Goal: Information Seeking & Learning: Check status

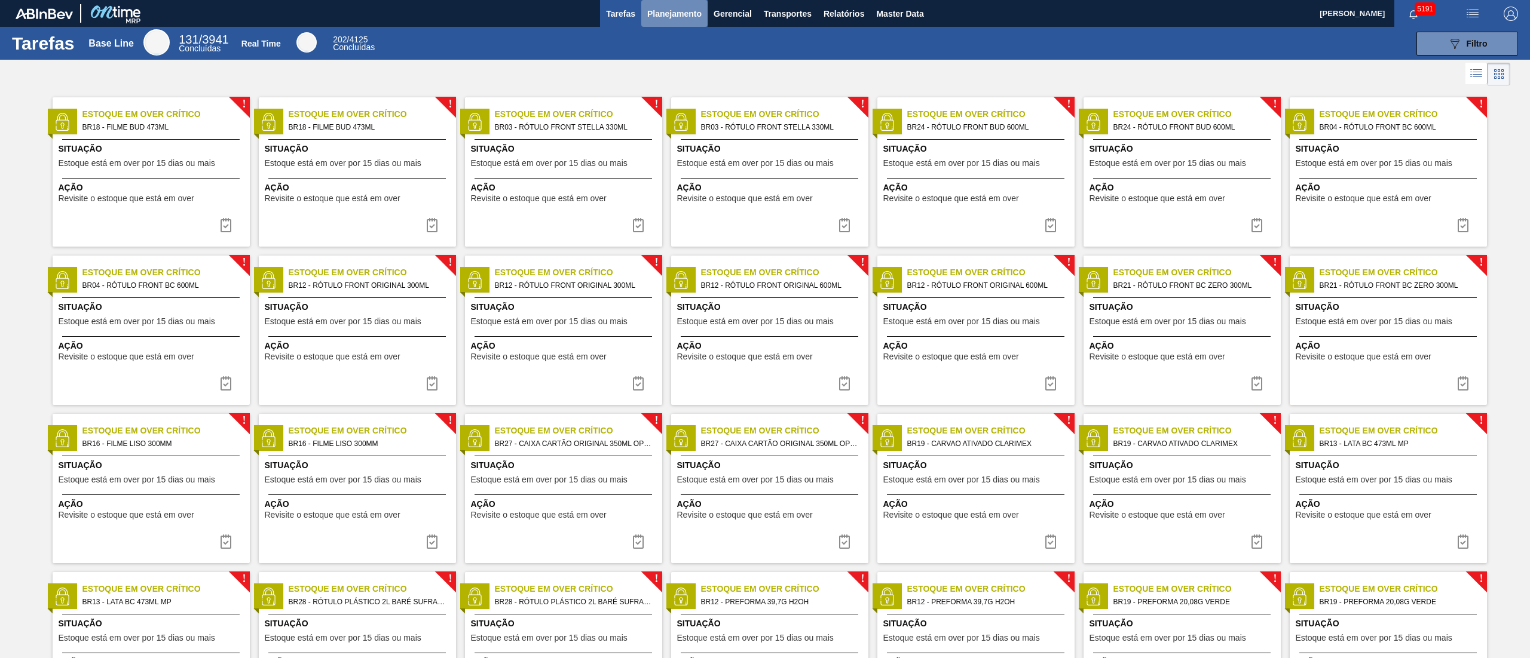
click at [653, 23] on button "Planejamento" at bounding box center [674, 13] width 66 height 27
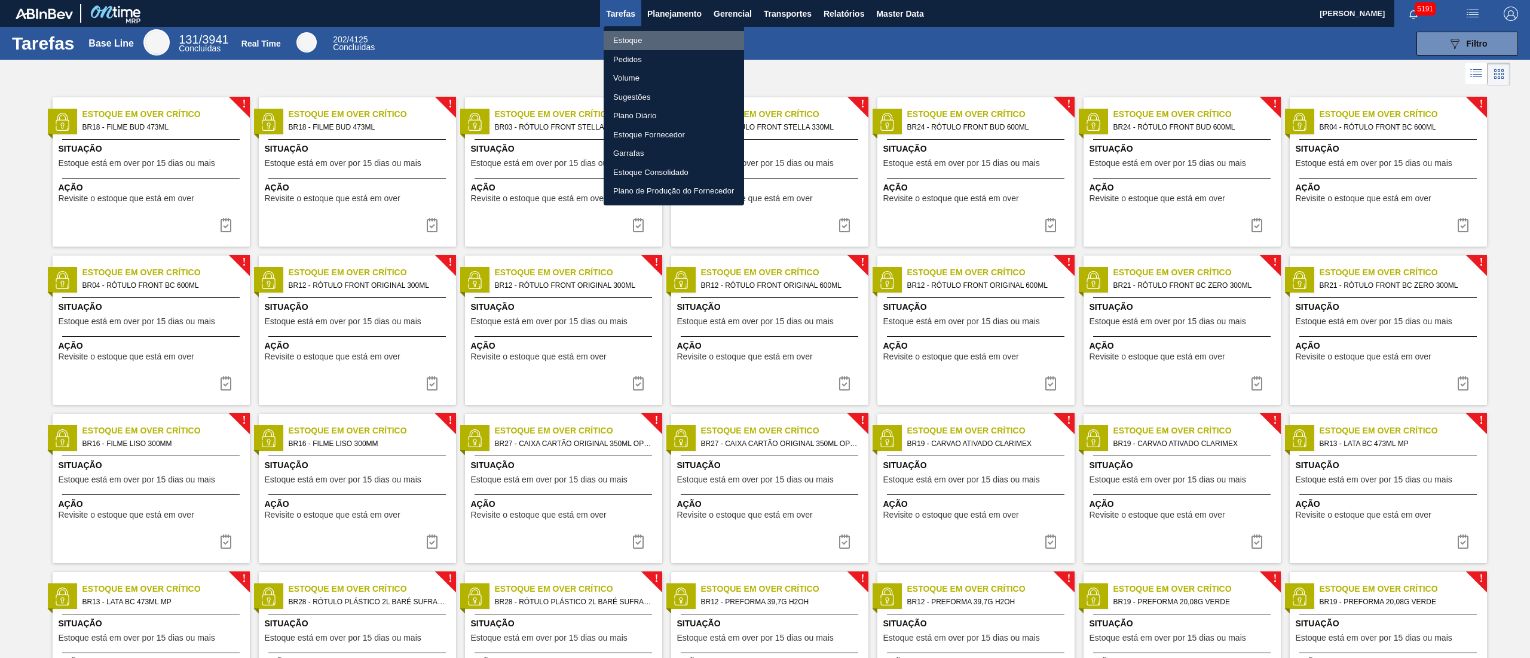
click at [621, 41] on li "Estoque" at bounding box center [673, 40] width 140 height 19
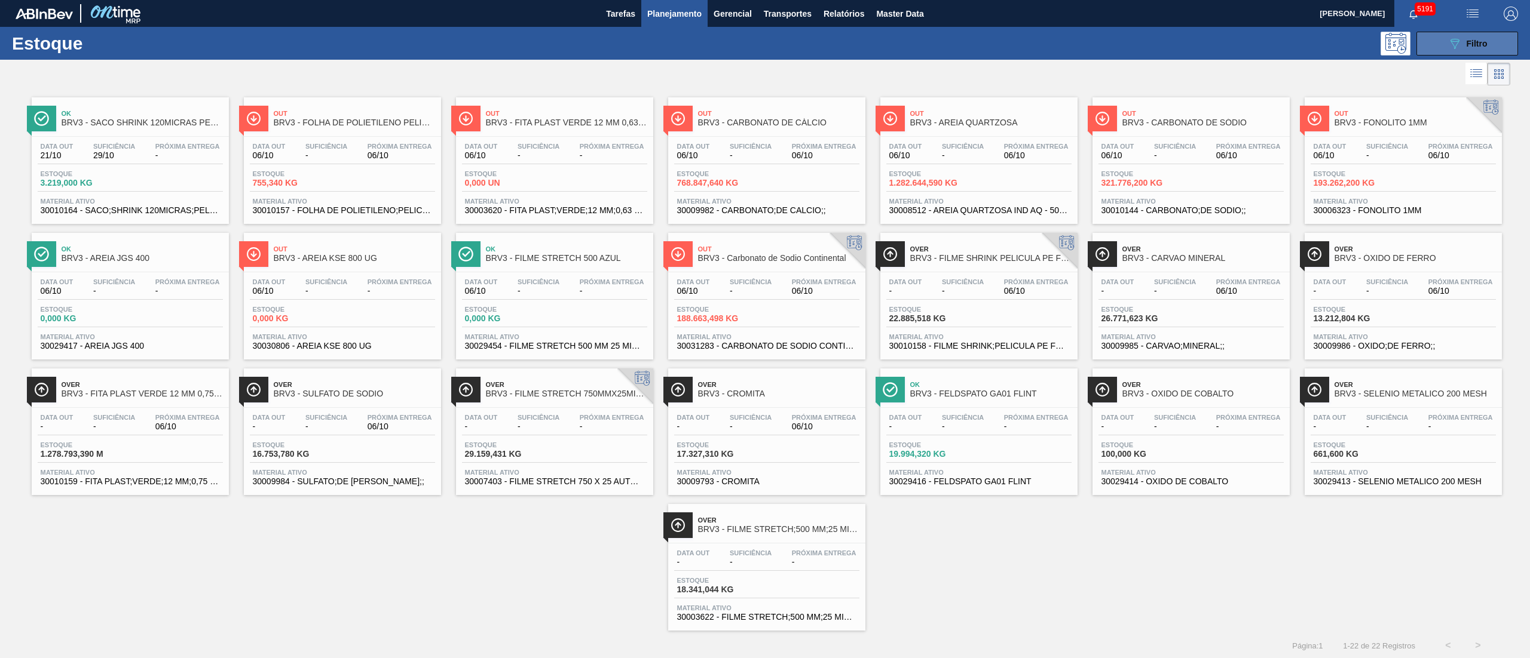
click at [1476, 47] on span "Filtro" at bounding box center [1476, 44] width 21 height 10
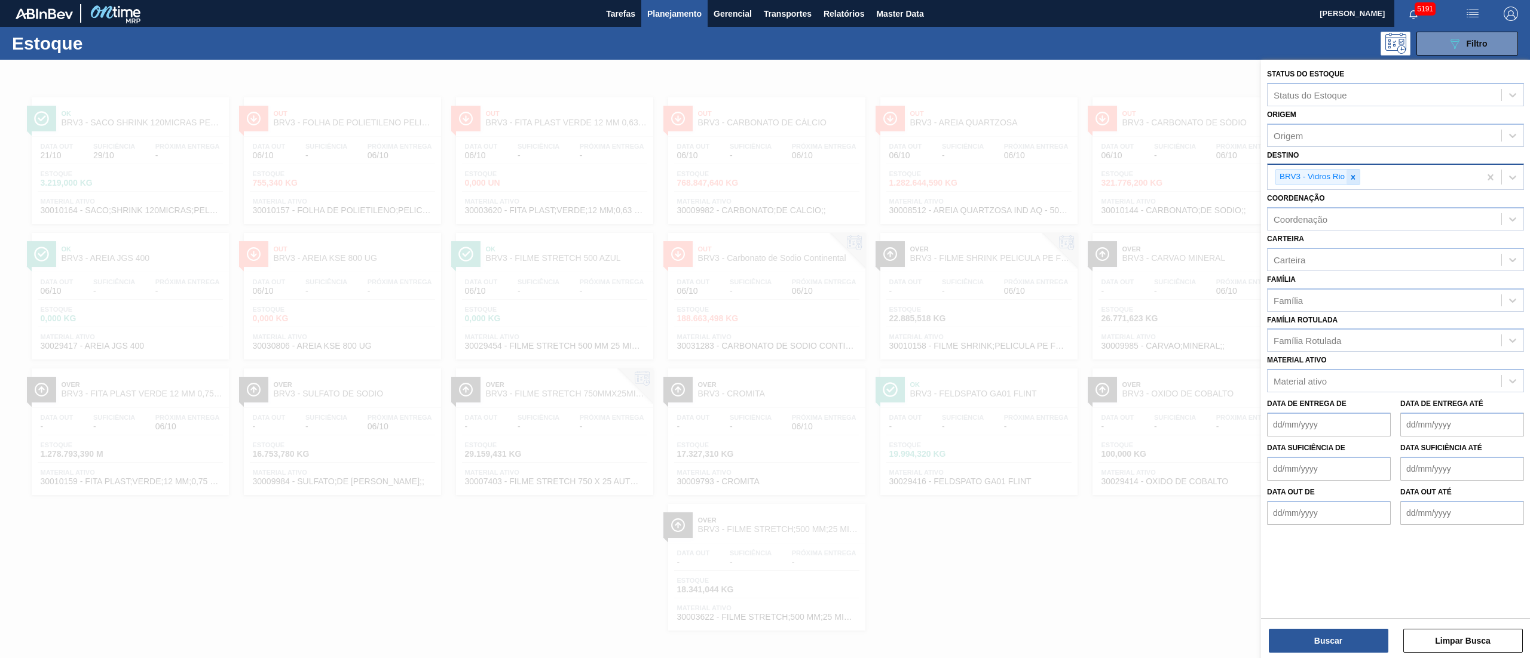
click at [1351, 182] on div at bounding box center [1352, 177] width 13 height 15
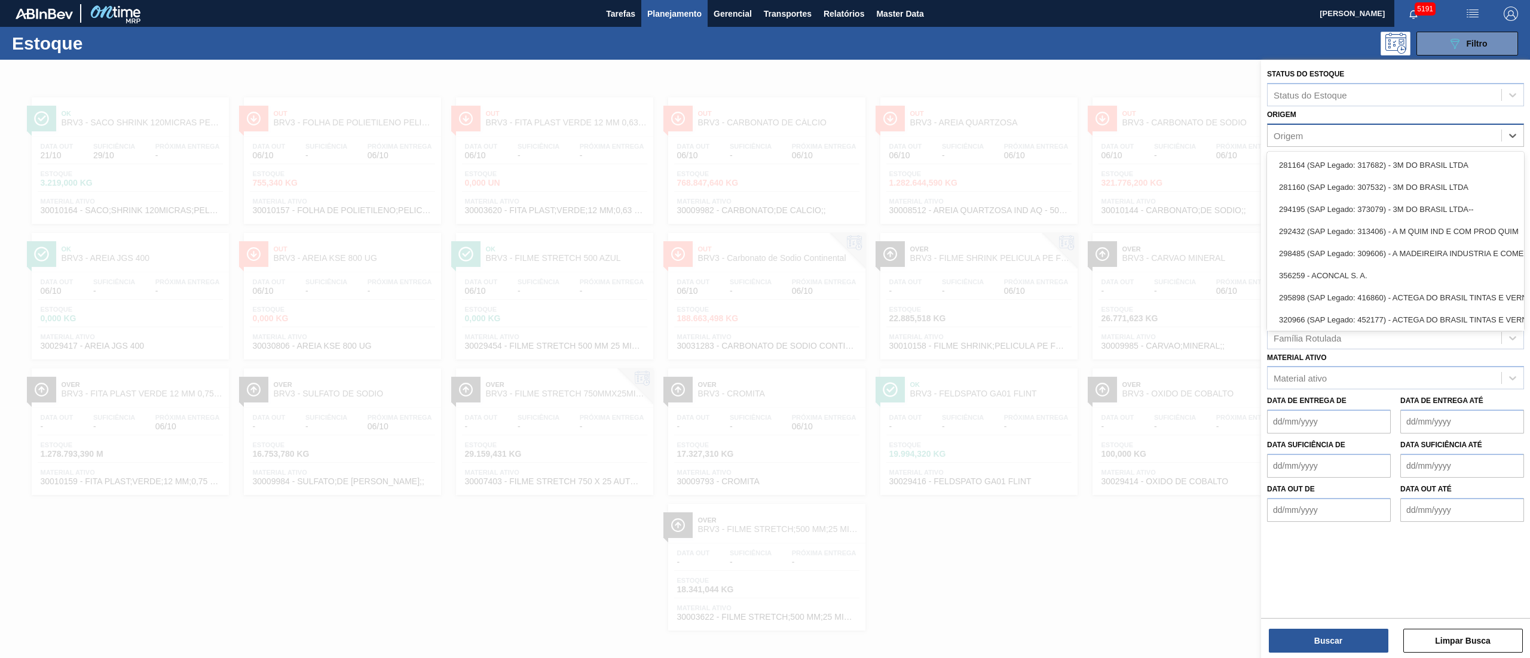
click at [1315, 128] on div "Origem" at bounding box center [1384, 135] width 234 height 17
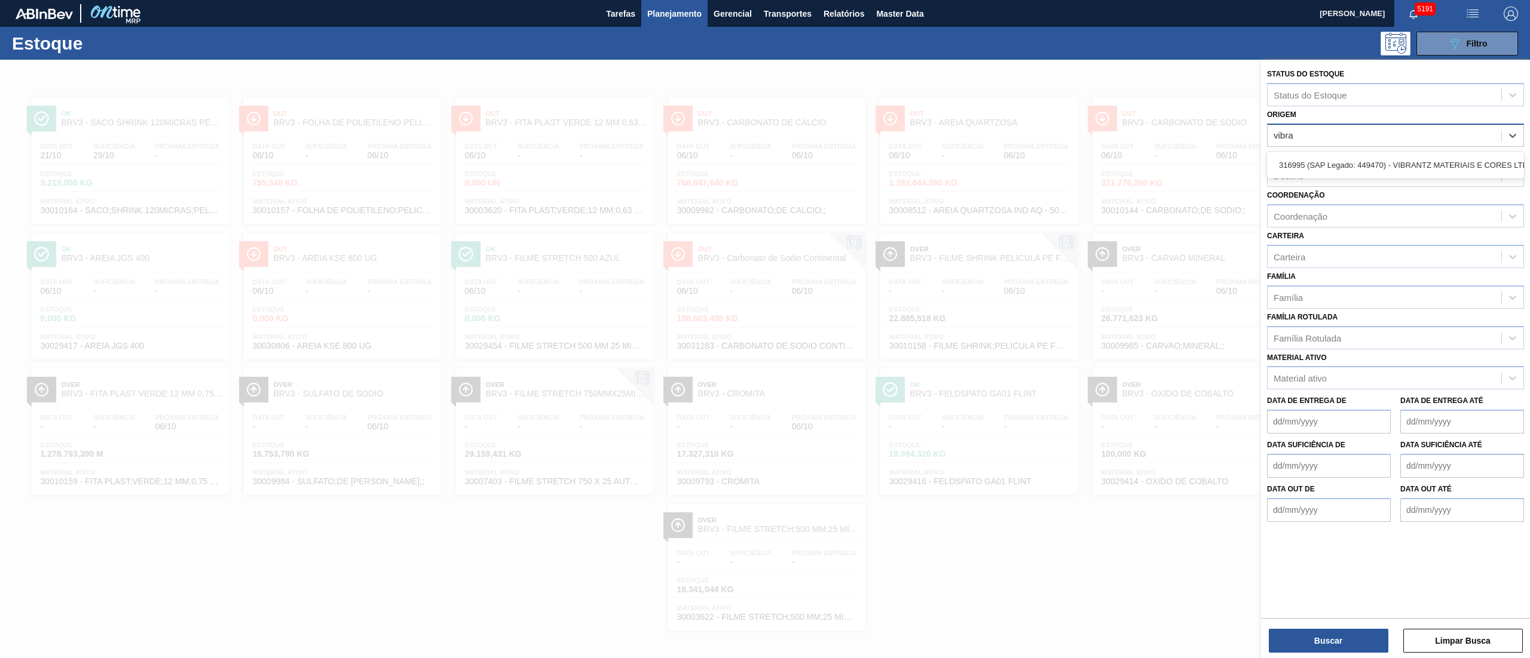
type input "vibran"
click at [1318, 157] on div "316995 (SAP Legado: 449470) - VIBRANTZ MATERIAIS E CORES LTDA--" at bounding box center [1395, 165] width 257 height 22
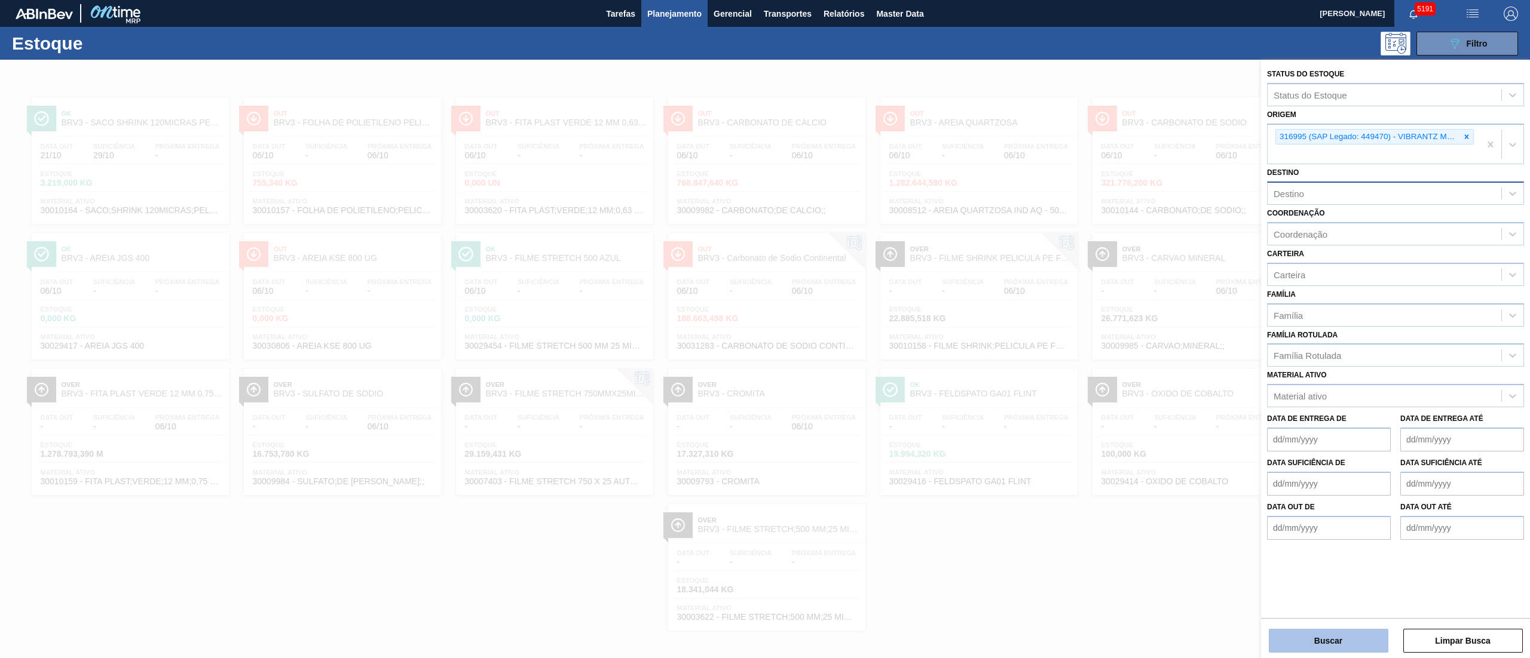
click at [1315, 649] on button "Buscar" at bounding box center [1329, 641] width 120 height 24
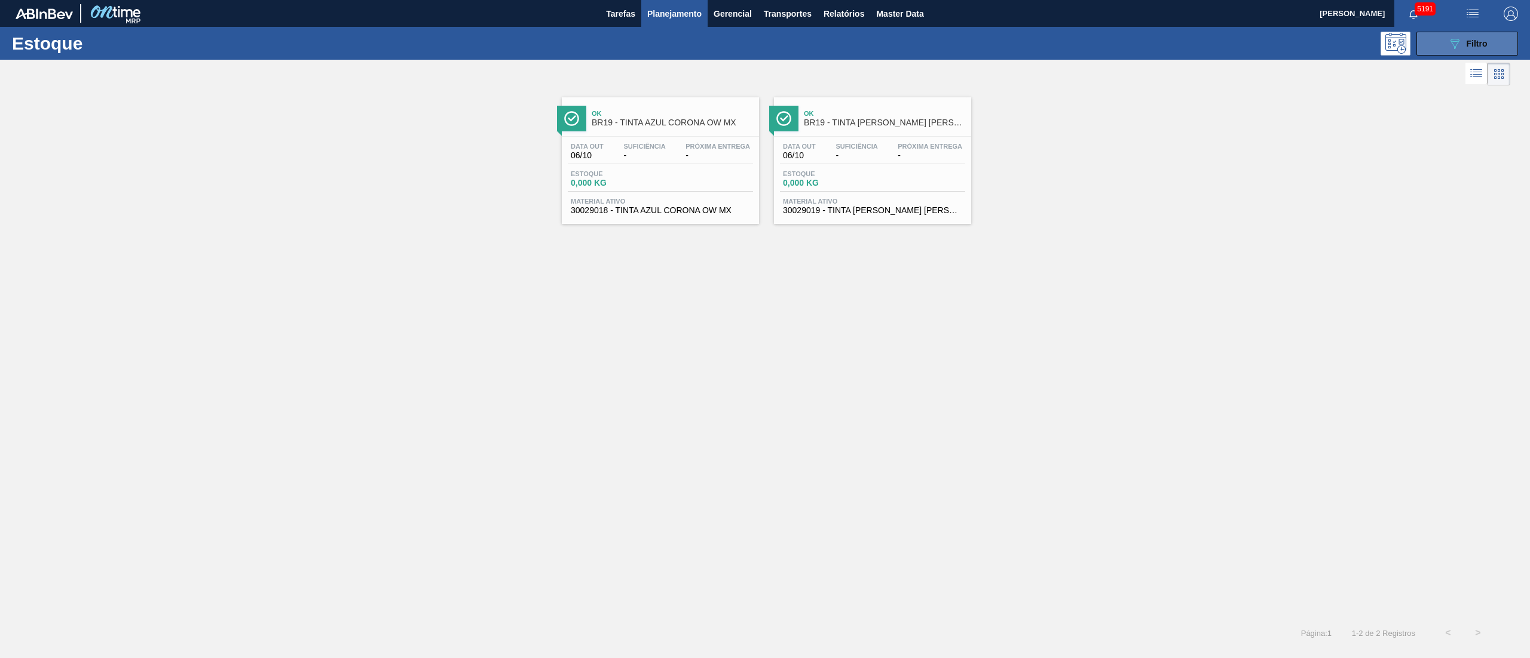
click at [1484, 50] on div "089F7B8B-B2A5-4AFE-B5C0-19BA573D28AC Filtro" at bounding box center [1467, 43] width 40 height 14
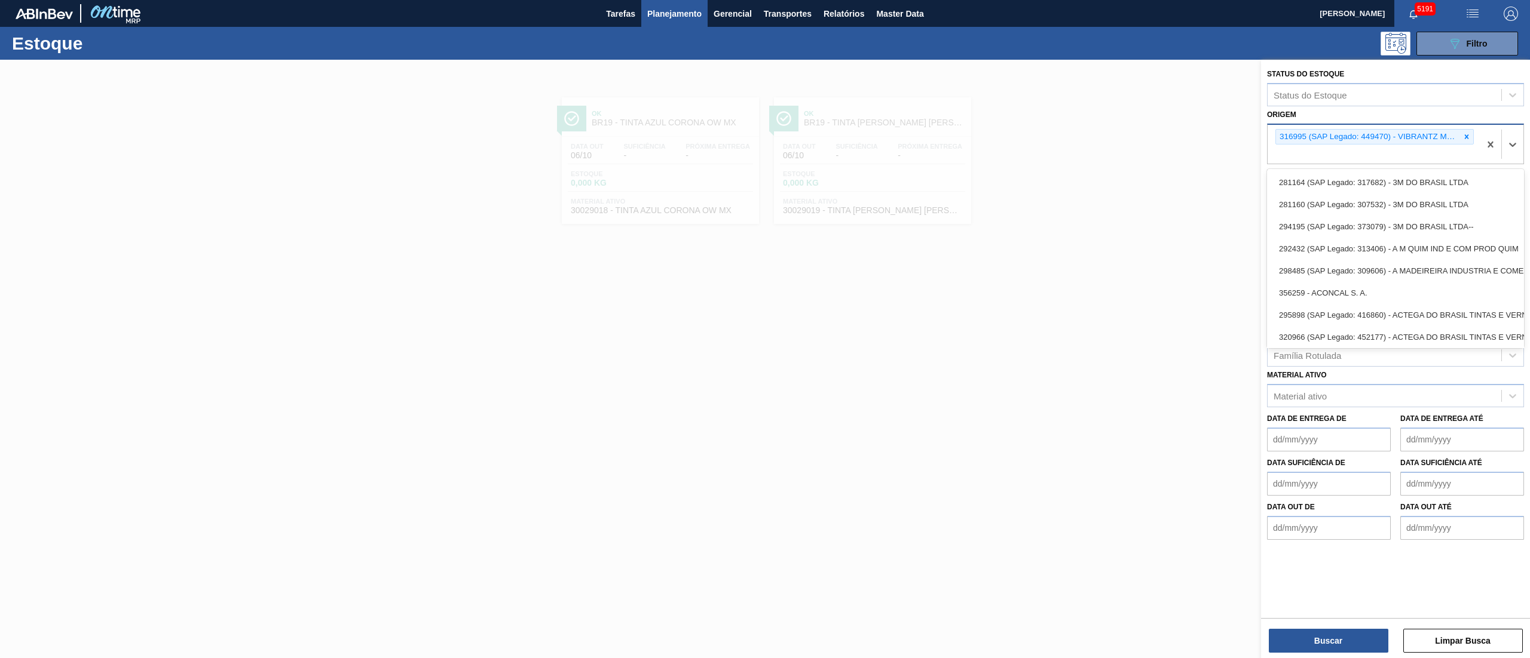
click at [1396, 163] on div "316995 (SAP Legado: 449470) - VIBRANTZ MATERIAIS E CORES LTDA--" at bounding box center [1373, 144] width 212 height 39
type input "v"
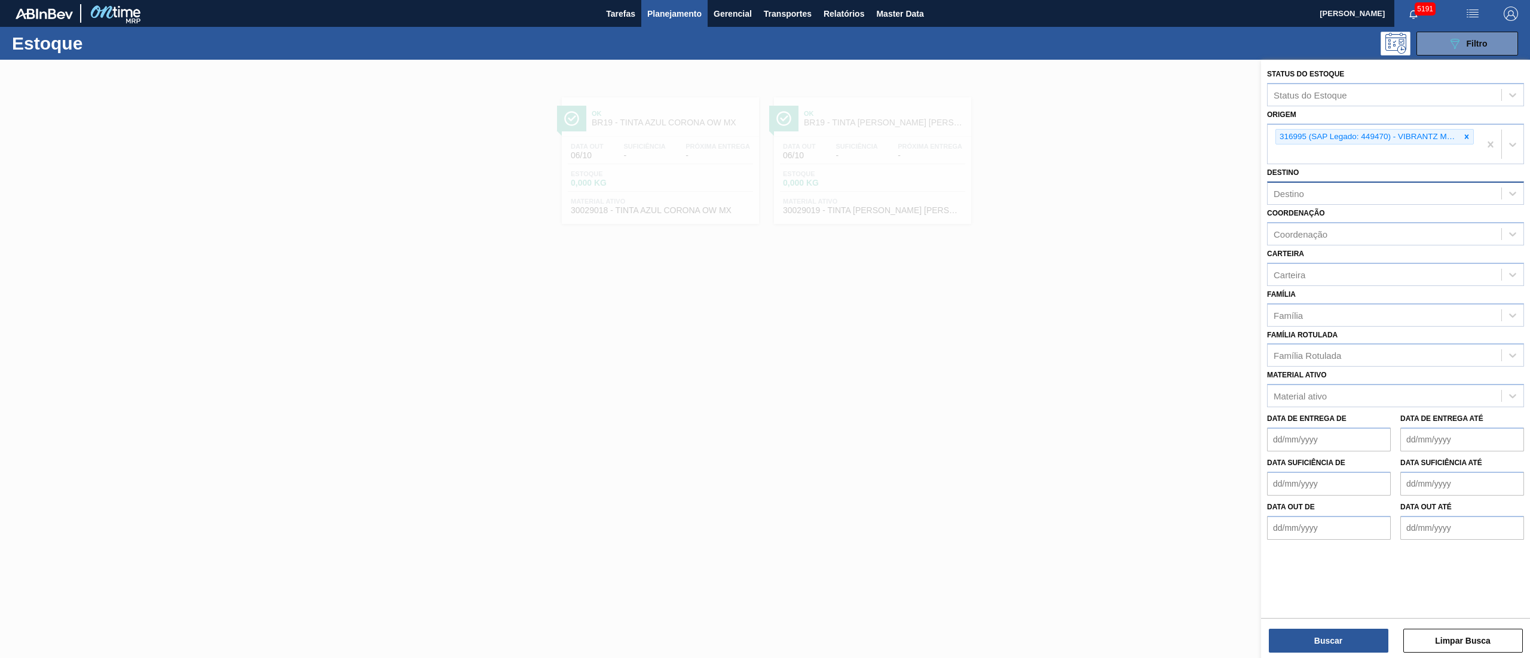
drag, startPoint x: 713, startPoint y: 585, endPoint x: 624, endPoint y: 418, distance: 189.3
click at [713, 585] on div at bounding box center [765, 389] width 1530 height 658
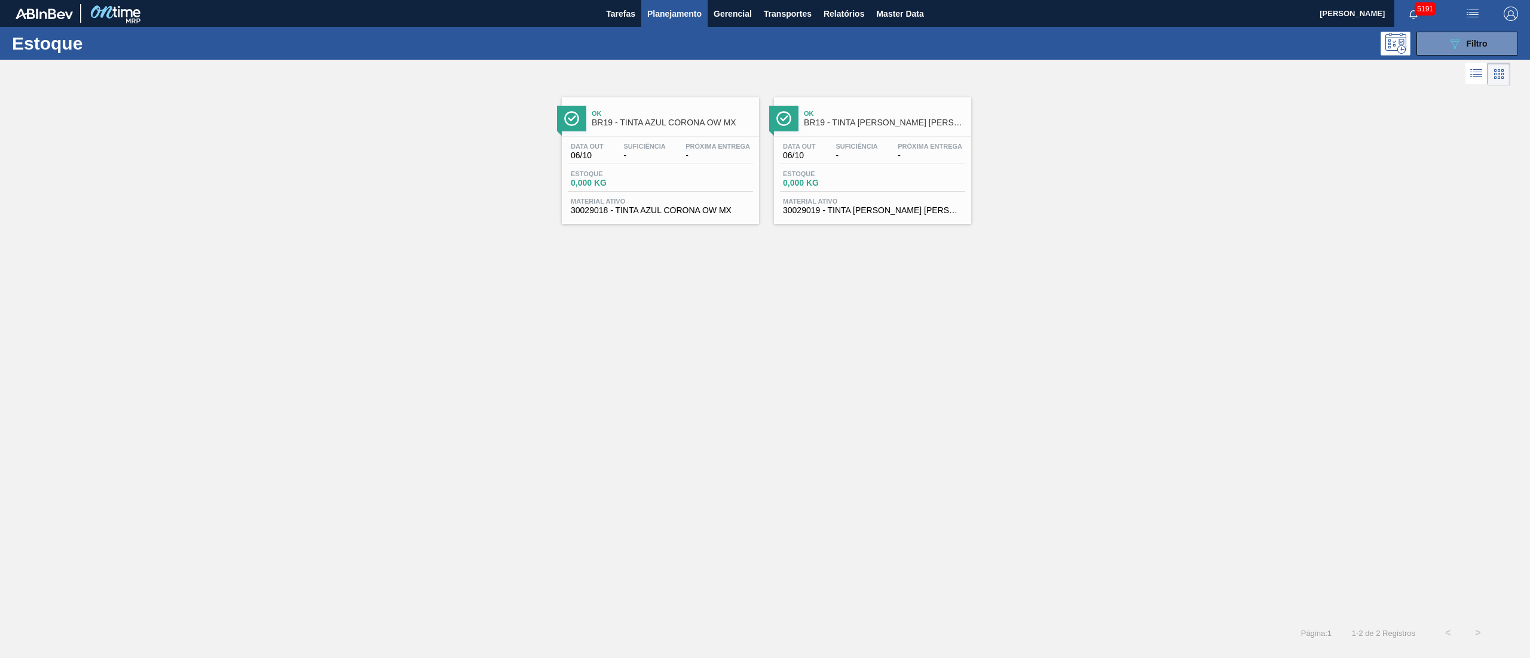
click at [1447, 57] on div "Estoque 089F7B8B-B2A5-4AFE-B5C0-19BA573D28AC Filtro" at bounding box center [765, 43] width 1530 height 33
click at [1448, 54] on button "089F7B8B-B2A5-4AFE-B5C0-19BA573D28AC Filtro" at bounding box center [1467, 44] width 102 height 24
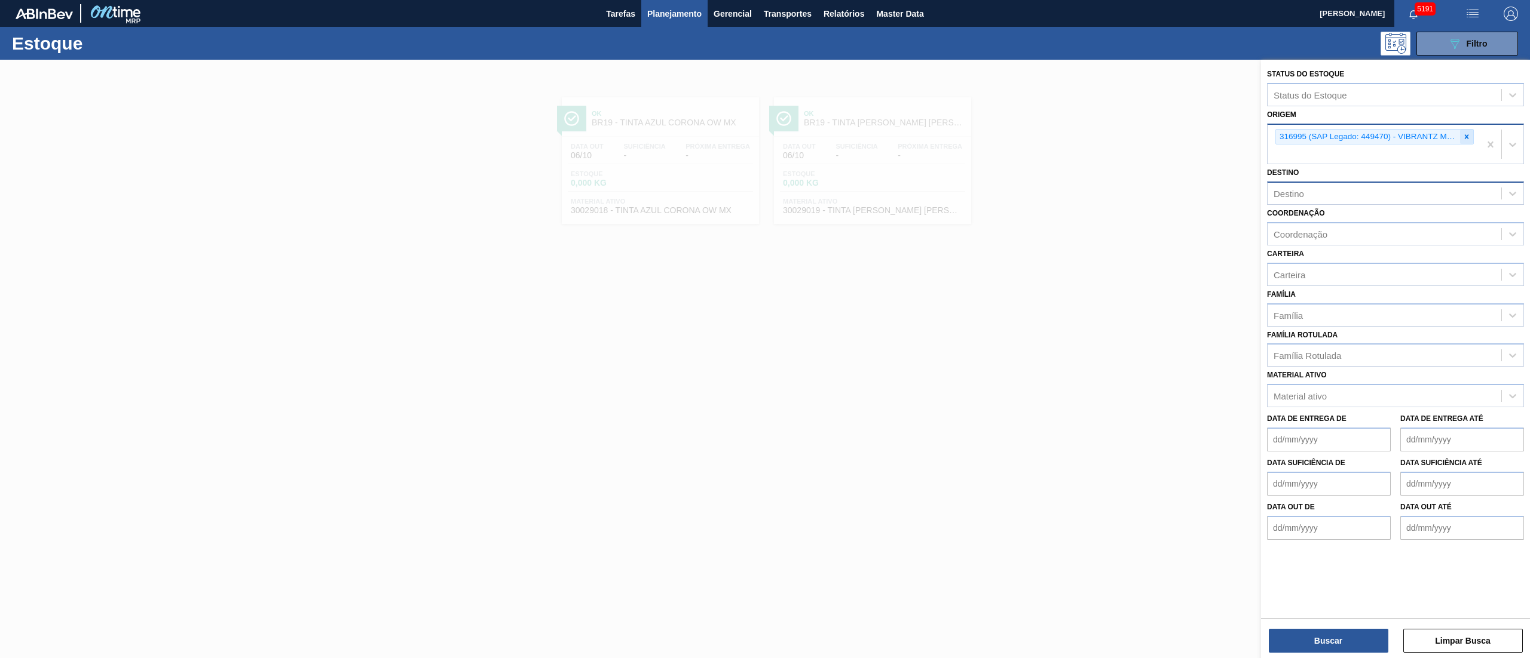
click at [1470, 138] on icon at bounding box center [1466, 137] width 8 height 8
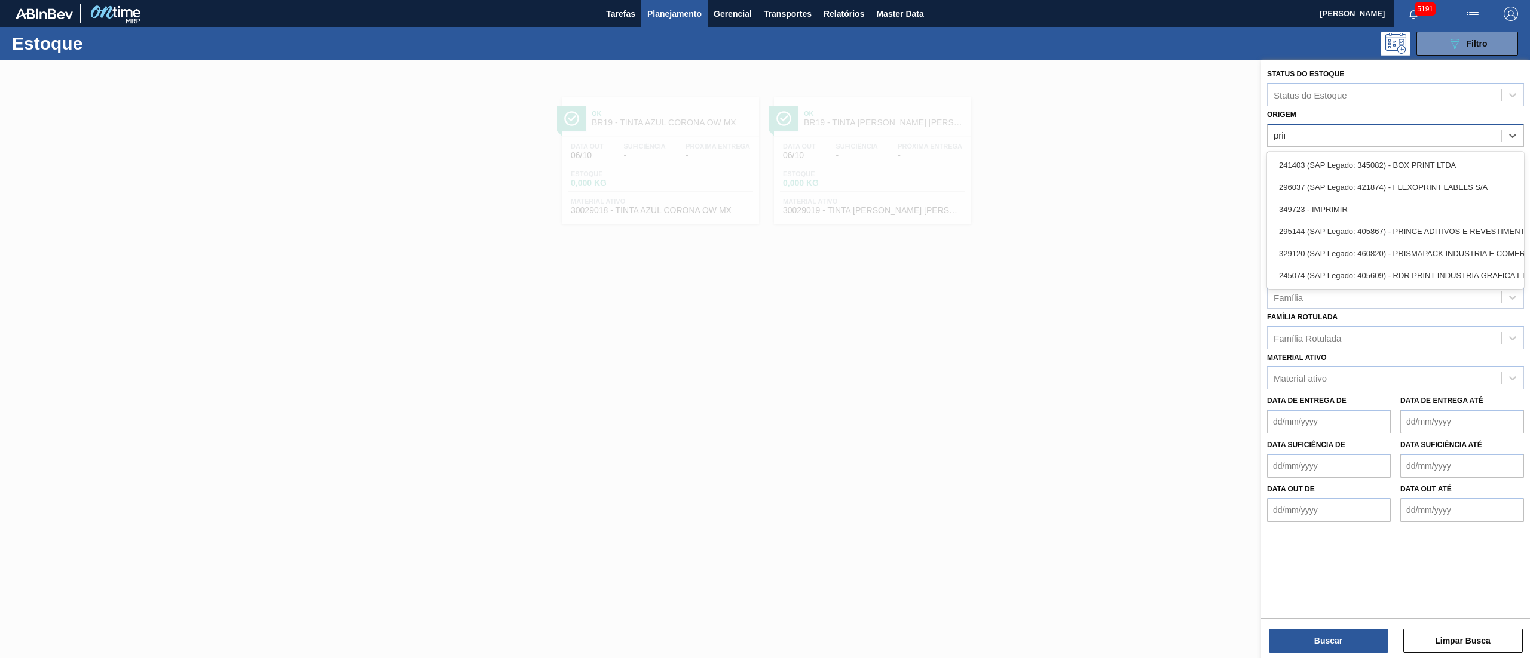
type input "princ"
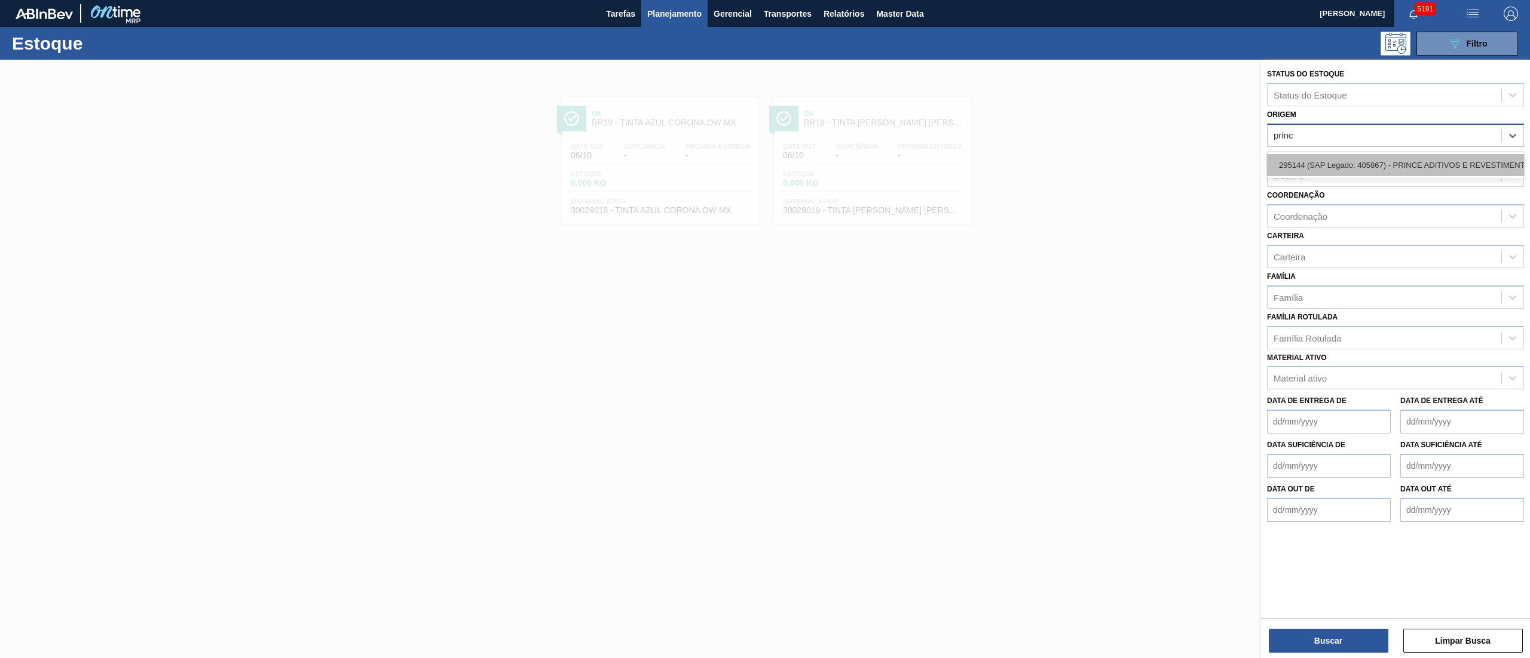
click at [1322, 167] on div "295144 (SAP Legado: 405867) - PRINCE ADITIVOS E REVESTIMENTOS" at bounding box center [1395, 165] width 257 height 22
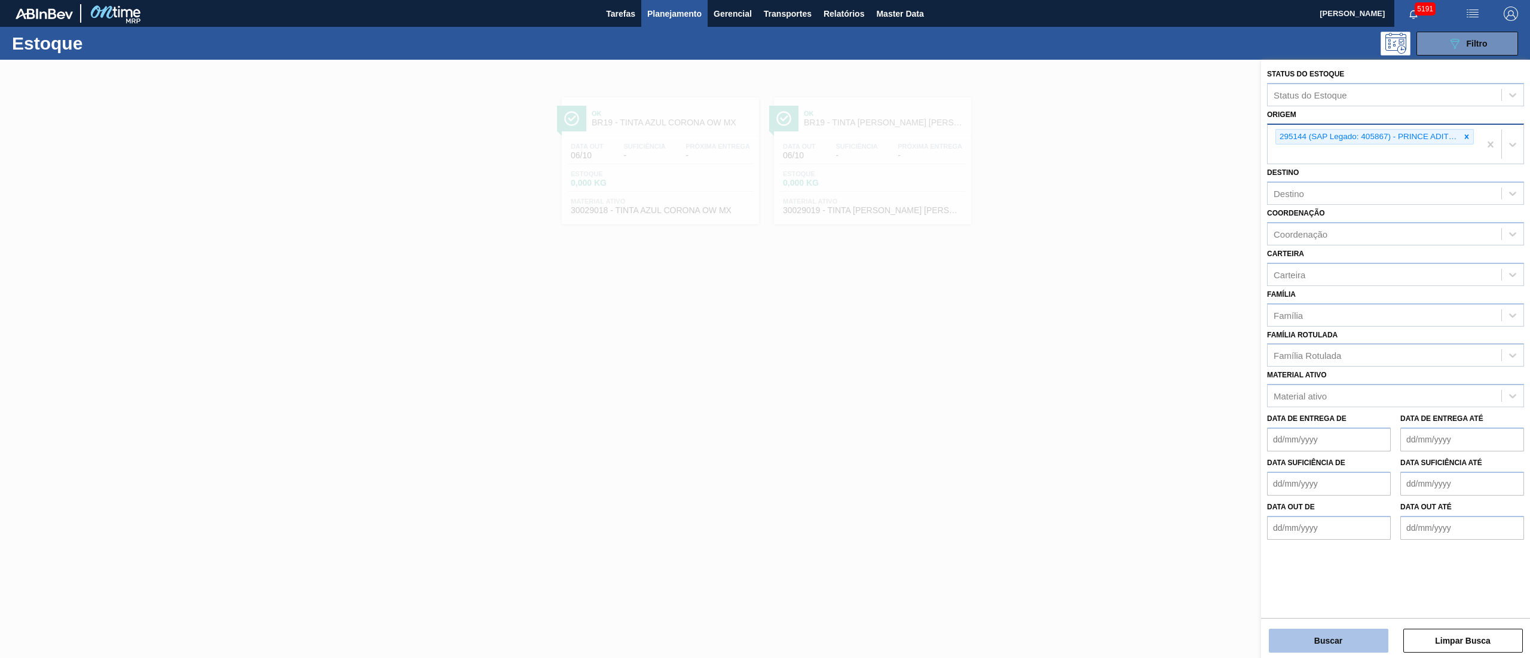
click at [1344, 633] on button "Buscar" at bounding box center [1329, 641] width 120 height 24
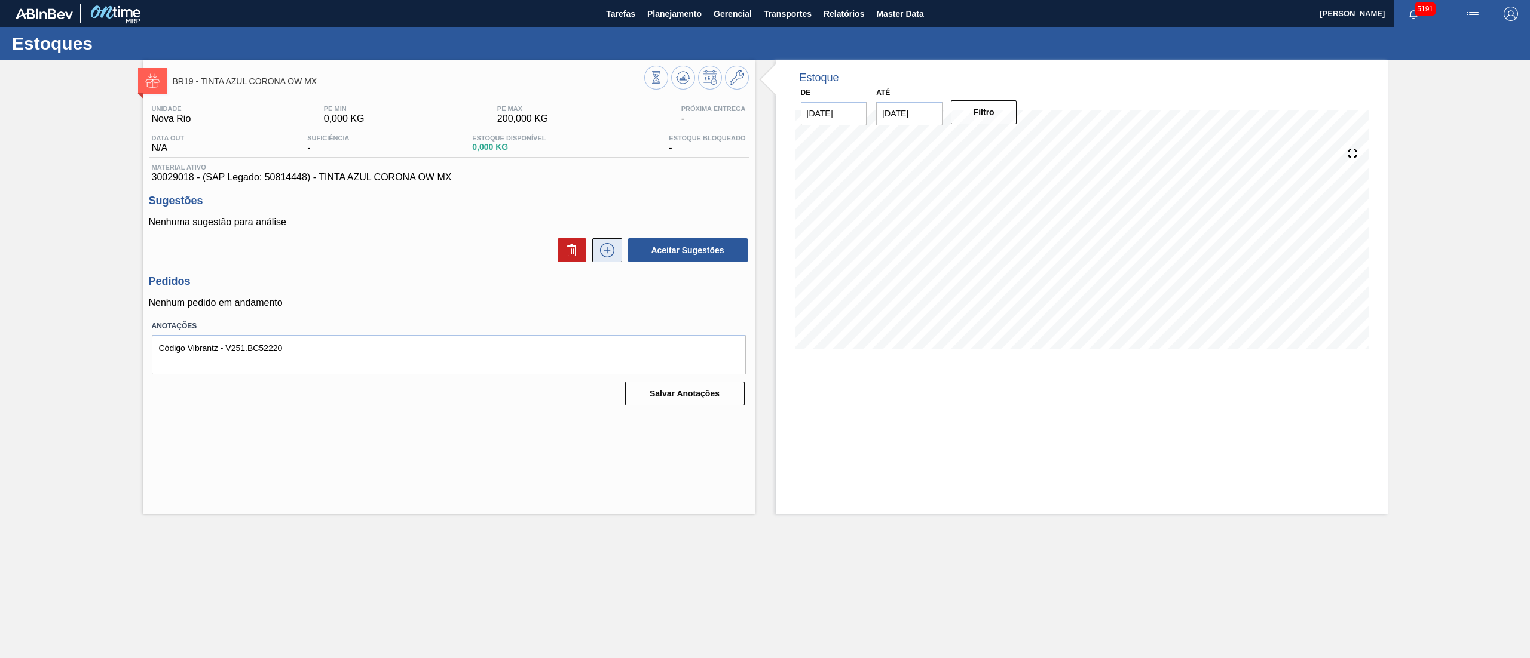
click at [600, 259] on button at bounding box center [607, 250] width 30 height 24
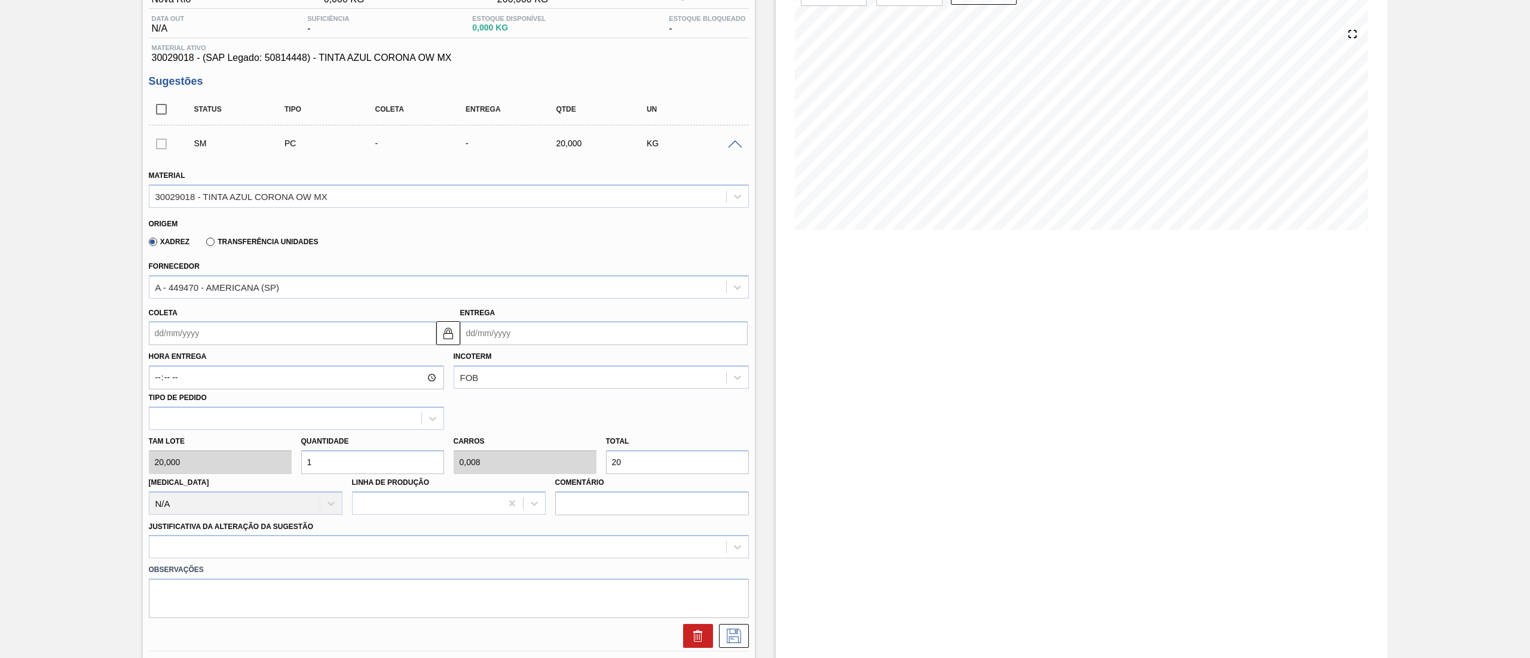
click at [197, 553] on div at bounding box center [449, 546] width 600 height 23
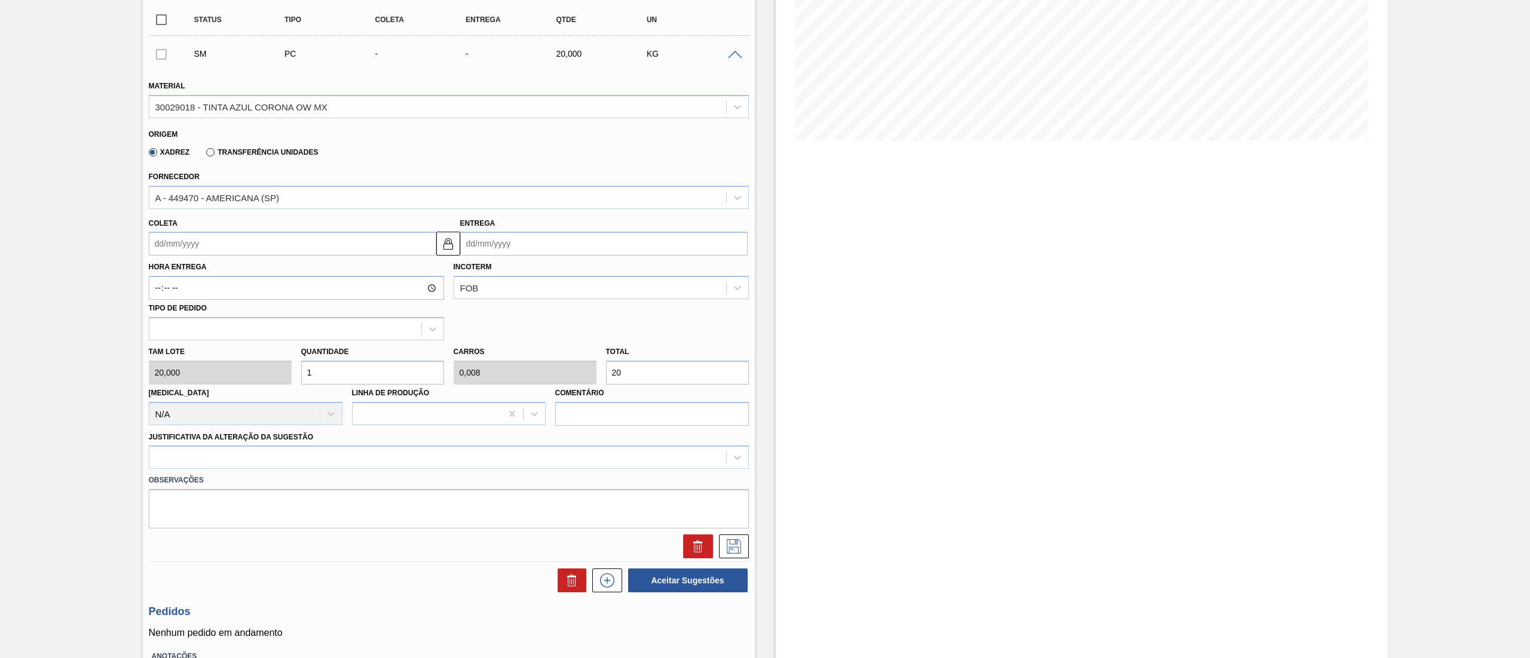
click at [0, 399] on div "BR19 - TINTA AZUL CORONA OW MX Unidade Nova Rio PE MIN 0,000 KG PE MAX 200,000 …" at bounding box center [765, 299] width 1530 height 896
click at [192, 209] on div "A - 449470 - AMERICANA (SP)" at bounding box center [449, 197] width 600 height 23
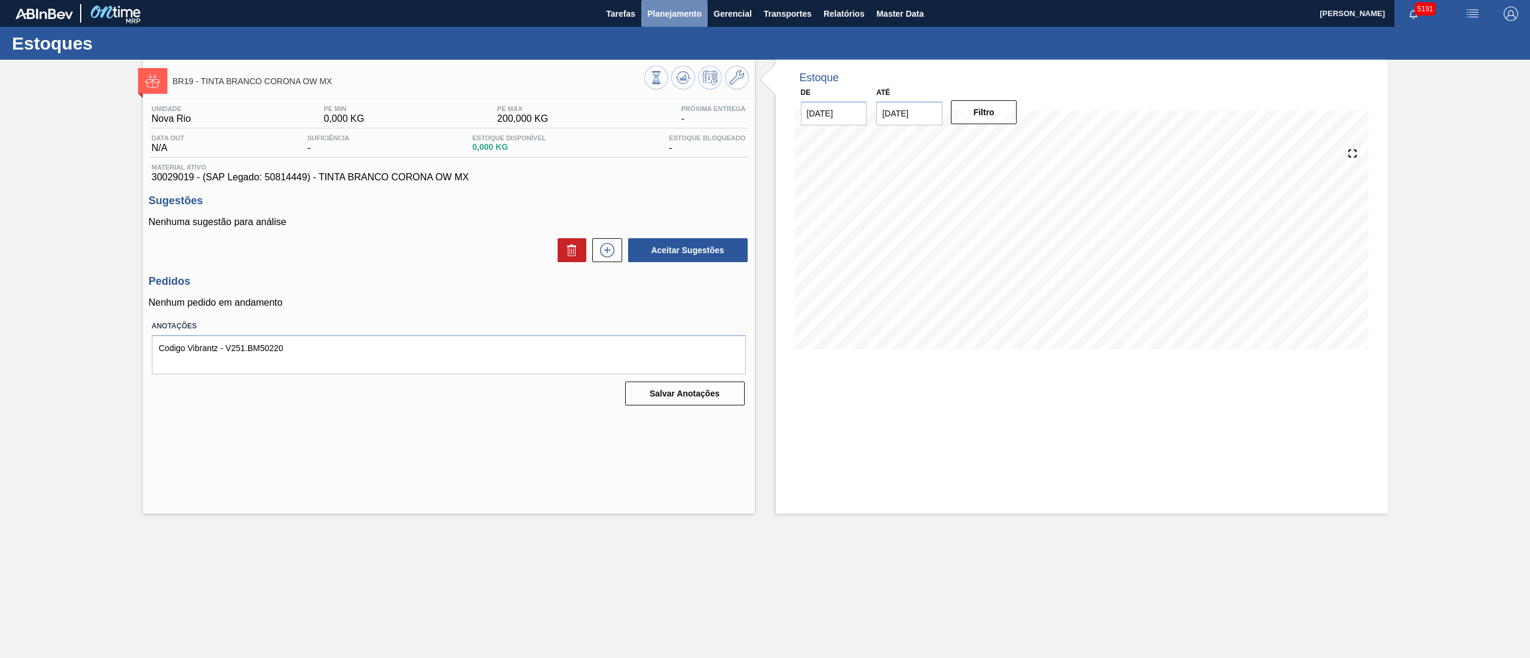
click at [675, 14] on span "Planejamento" at bounding box center [674, 14] width 54 height 14
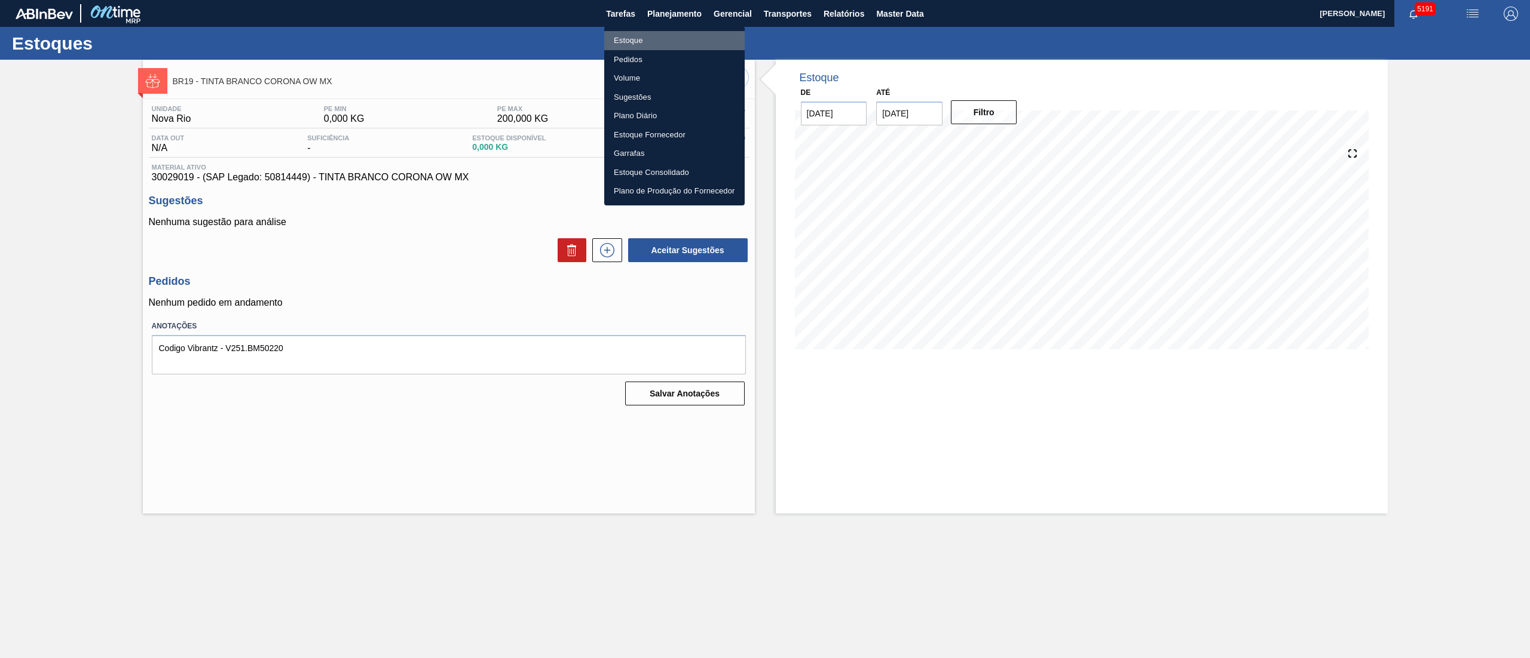
click at [660, 37] on li "Estoque" at bounding box center [674, 40] width 140 height 19
